Goal: Task Accomplishment & Management: Manage account settings

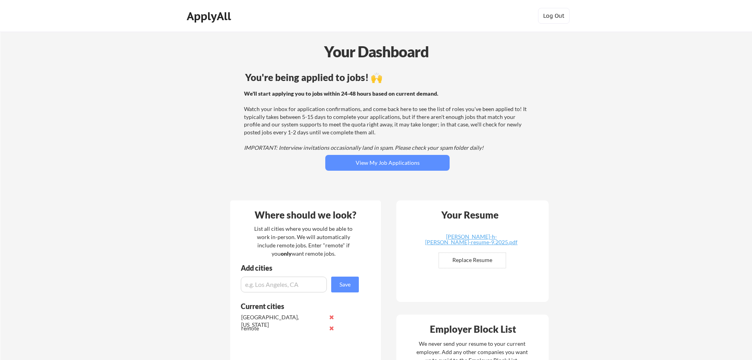
scroll to position [117, 0]
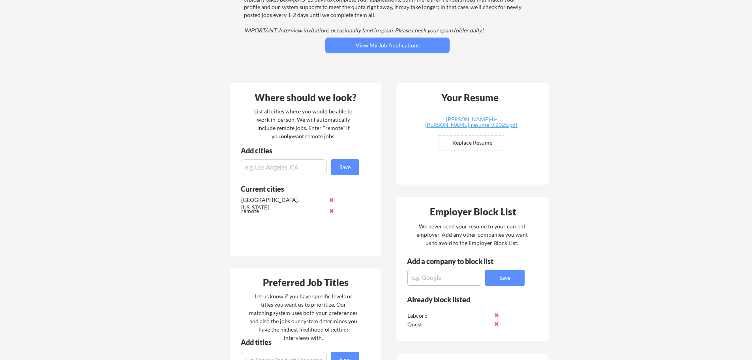
click at [412, 53] on div "You're being applied to jobs! 🙌 We'll start applying you to jobs within 24-48 h…" at bounding box center [387, 14] width 319 height 126
click at [411, 45] on button "View My Job Applications" at bounding box center [387, 46] width 124 height 16
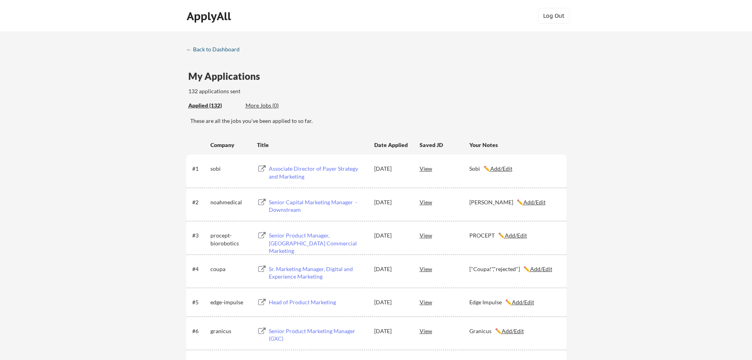
click at [226, 50] on div "← Back to Dashboard" at bounding box center [215, 50] width 59 height 6
